Goal: Task Accomplishment & Management: Complete application form

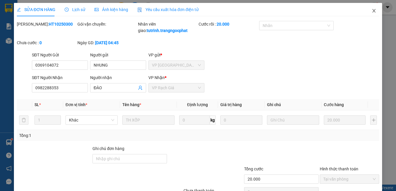
click at [373, 11] on icon "close" at bounding box center [374, 10] width 3 height 3
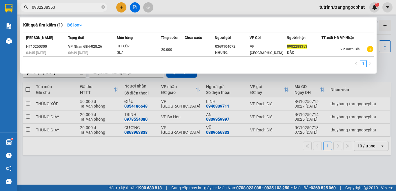
drag, startPoint x: 83, startPoint y: 5, endPoint x: 0, endPoint y: 14, distance: 83.7
click at [0, 14] on section "Kết quả tìm kiếm ( 1 ) Bộ lọc Mã ĐH Trạng thái Món hàng Tổng cước Chưa cước Ngư…" at bounding box center [198, 95] width 396 height 191
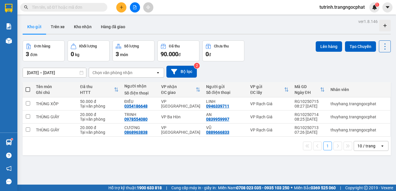
click at [122, 8] on icon "plus" at bounding box center [122, 7] width 4 height 4
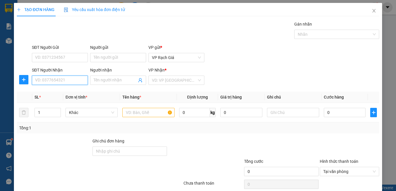
click at [63, 80] on input "SĐT Người Nhận" at bounding box center [60, 79] width 56 height 9
type input "0939220524"
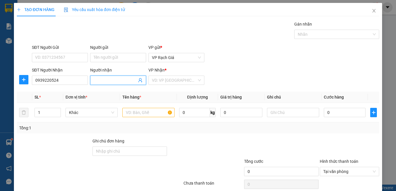
click at [112, 80] on input "Người nhận" at bounding box center [115, 80] width 43 height 6
type input "THÀNH"
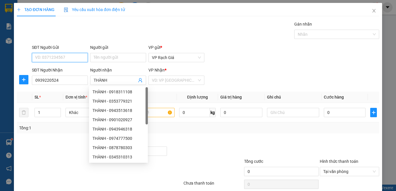
click at [62, 59] on input "SĐT Người Gửi" at bounding box center [60, 57] width 56 height 9
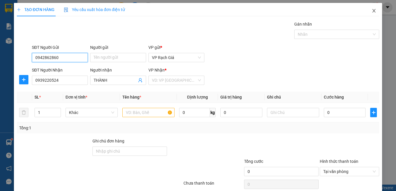
type input "0942862860"
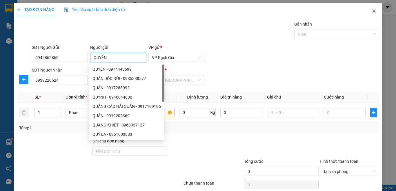
type input "QUYÊN"
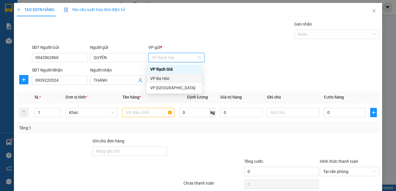
click at [178, 80] on div "VP Ba Hòn" at bounding box center [174, 78] width 48 height 6
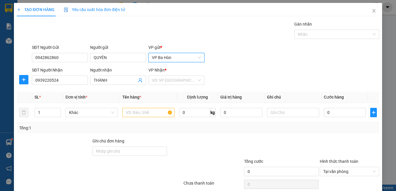
click at [169, 57] on span "VP Ba Hòn" at bounding box center [176, 57] width 49 height 9
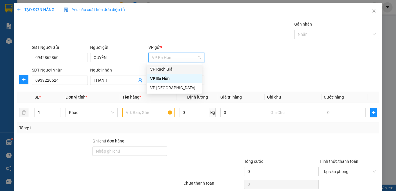
click at [163, 66] on div "VP Rạch Giá" at bounding box center [174, 69] width 48 height 6
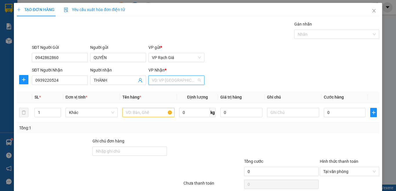
click at [155, 78] on input "search" at bounding box center [174, 80] width 45 height 9
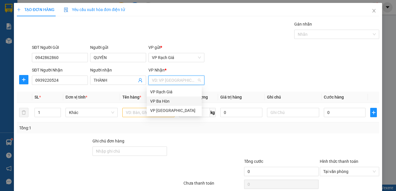
click at [160, 98] on div "VP Ba Hòn" at bounding box center [174, 101] width 48 height 6
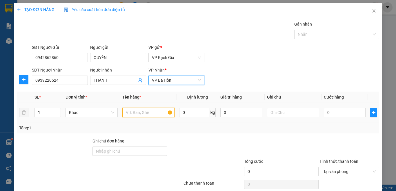
click at [144, 112] on input "text" at bounding box center [148, 112] width 52 height 9
type input "H"
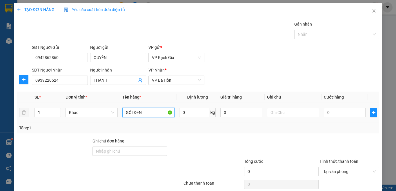
type input "GÓI ĐEN"
click at [396, 190] on html "Kết quả tìm kiếm ( 1 ) Bộ lọc Mã ĐH Trạng thái Món hàng Tổng cước Chưa cước Ngư…" at bounding box center [198, 95] width 396 height 191
click at [331, 113] on input "0" at bounding box center [345, 112] width 42 height 9
type input "2"
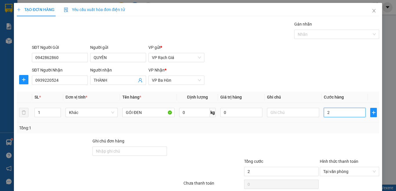
type input "20"
type input "200"
type input "2.000"
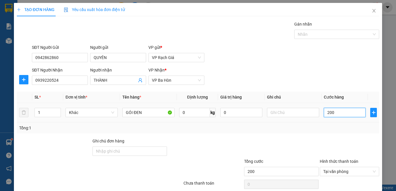
type input "2.000"
type input "20.000"
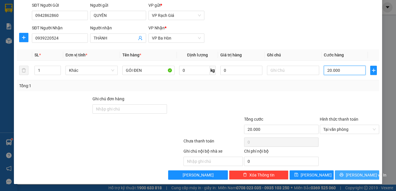
type input "20.000"
click at [352, 170] on button "[PERSON_NAME] và In" at bounding box center [357, 174] width 44 height 9
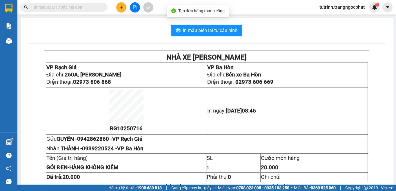
click at [194, 16] on div "Tạo đơn hàng thành công" at bounding box center [198, 11] width 63 height 12
click at [194, 24] on div "In mẫu biên lai tự cấu hình NHÀ XE [PERSON_NAME] VP Rạch Giá Địa chỉ: [STREET_A…" at bounding box center [207, 141] width 373 height 247
click at [195, 26] on button "In mẫu biên lai tự cấu hình" at bounding box center [206, 31] width 71 height 12
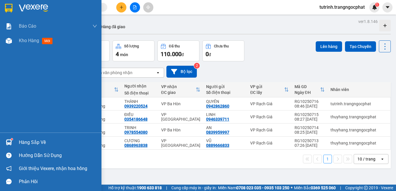
click at [31, 147] on div "Hàng sắp về" at bounding box center [51, 142] width 102 height 13
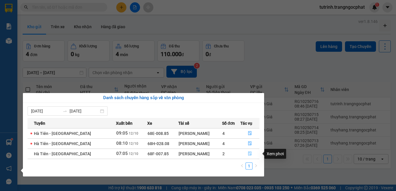
click at [248, 153] on icon "file-done" at bounding box center [249, 153] width 3 height 4
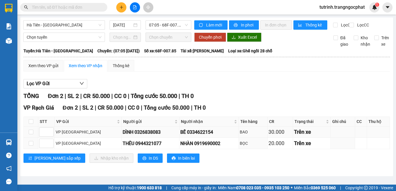
click at [183, 136] on div "BẾ 0334622154" at bounding box center [208, 131] width 57 height 7
copy div "0334622154"
click at [189, 147] on div "NHÀN 0919690002" at bounding box center [208, 143] width 57 height 7
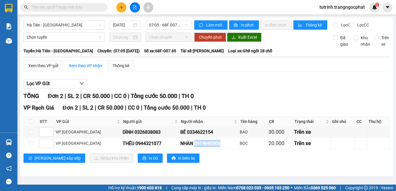
copy div "0919690002"
click at [30, 124] on input "checkbox" at bounding box center [31, 121] width 5 height 5
checkbox input "true"
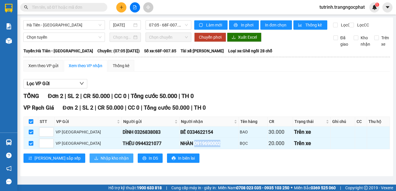
click at [90, 160] on button "Nhập kho nhận" at bounding box center [112, 157] width 44 height 9
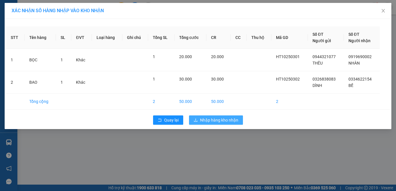
click at [213, 119] on span "Nhập hàng kho nhận" at bounding box center [219, 120] width 38 height 6
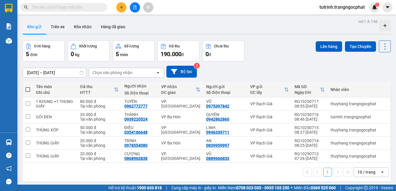
click at [27, 93] on th at bounding box center [28, 89] width 10 height 15
click at [26, 91] on span at bounding box center [28, 89] width 5 height 5
click at [28, 86] on input "checkbox" at bounding box center [28, 86] width 0 height 0
checkbox input "true"
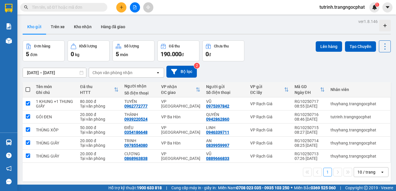
checkbox input "true"
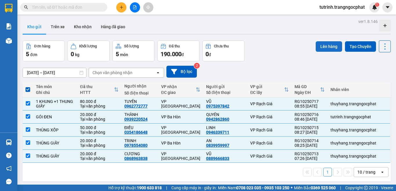
click at [331, 48] on button "Lên hàng" at bounding box center [329, 46] width 26 height 10
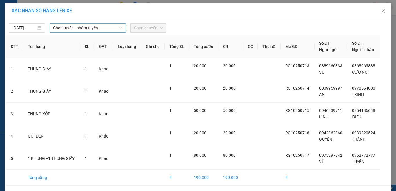
click at [105, 29] on span "Chọn tuyến - nhóm tuyến" at bounding box center [87, 28] width 69 height 9
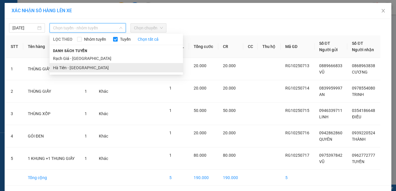
click at [92, 63] on li "Hà Tiên - [GEOGRAPHIC_DATA]" at bounding box center [116, 67] width 133 height 9
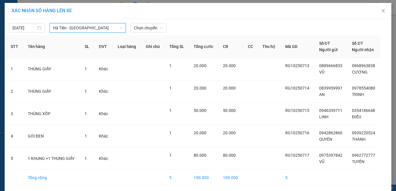
click at [87, 26] on span "Hà Tiên - [GEOGRAPHIC_DATA]" at bounding box center [87, 28] width 69 height 9
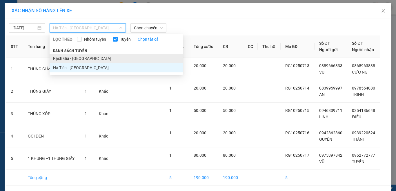
click at [92, 56] on li "Rạch Giá - Hà Tiên" at bounding box center [116, 58] width 133 height 9
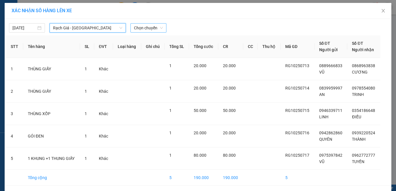
click at [141, 30] on span "Chọn chuyến" at bounding box center [148, 28] width 29 height 9
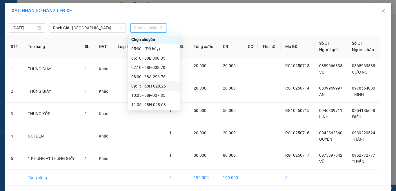
click at [146, 86] on div "09:15 - 68H-028.26" at bounding box center [153, 86] width 45 height 6
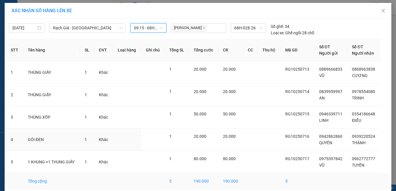
scroll to position [25, 0]
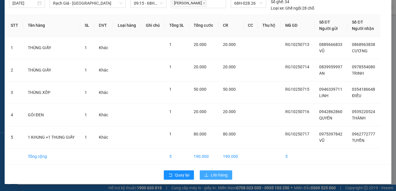
drag, startPoint x: 221, startPoint y: 173, endPoint x: 217, endPoint y: 170, distance: 5.2
click at [221, 173] on span "Lên hàng" at bounding box center [219, 174] width 17 height 6
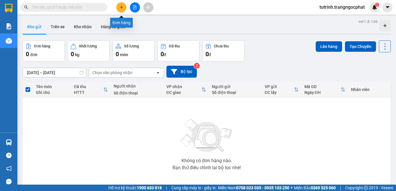
click at [125, 4] on button at bounding box center [121, 7] width 10 height 10
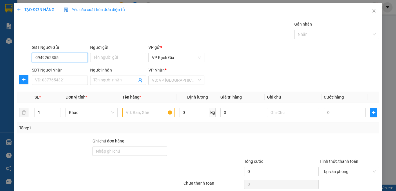
type input "0949262355"
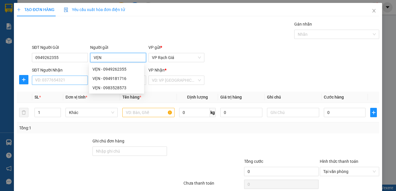
type input "VẸN"
click at [51, 83] on input "SĐT Người Nhận" at bounding box center [60, 79] width 56 height 9
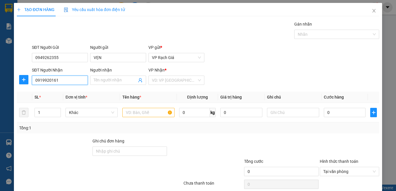
type input "0919920161"
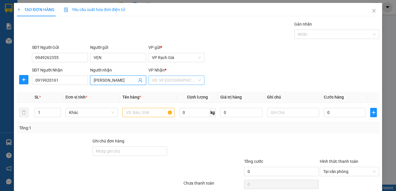
type input "KIM CHI"
click at [163, 81] on input "search" at bounding box center [174, 80] width 45 height 9
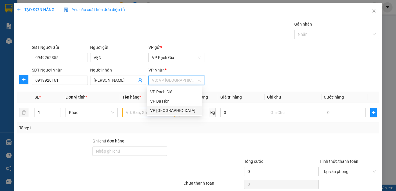
click at [163, 109] on div "VP [GEOGRAPHIC_DATA]" at bounding box center [174, 110] width 48 height 6
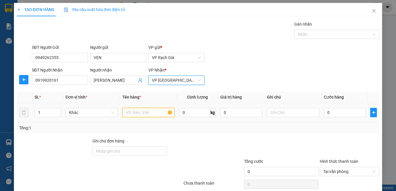
click at [136, 113] on input "text" at bounding box center [148, 112] width 52 height 9
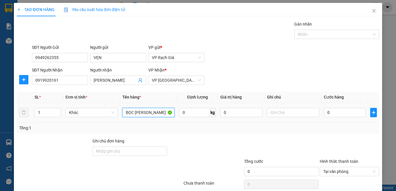
type input "BỌC M HỒNG"
type input "2"
type input "20"
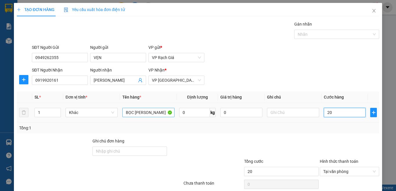
type input "200"
type input "2.000"
type input "20.000"
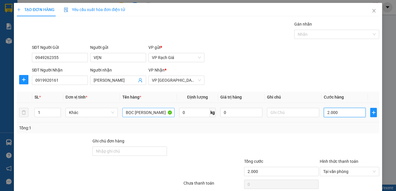
type input "20.000"
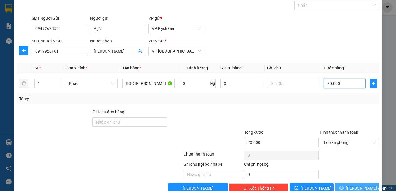
type input "20.000"
click at [351, 185] on span "[PERSON_NAME] và In" at bounding box center [366, 188] width 41 height 6
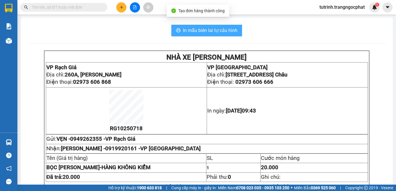
drag, startPoint x: 223, startPoint y: 26, endPoint x: 323, endPoint y: 77, distance: 111.9
click at [224, 26] on button "In mẫu biên lai tự cấu hình" at bounding box center [206, 31] width 71 height 12
